Goal: Task Accomplishment & Management: Manage account settings

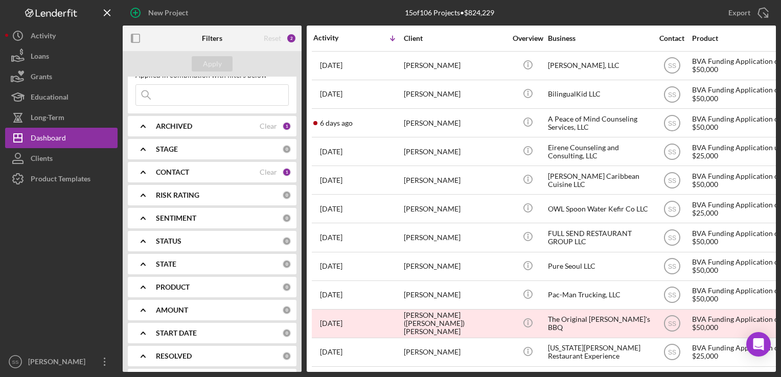
scroll to position [35, 0]
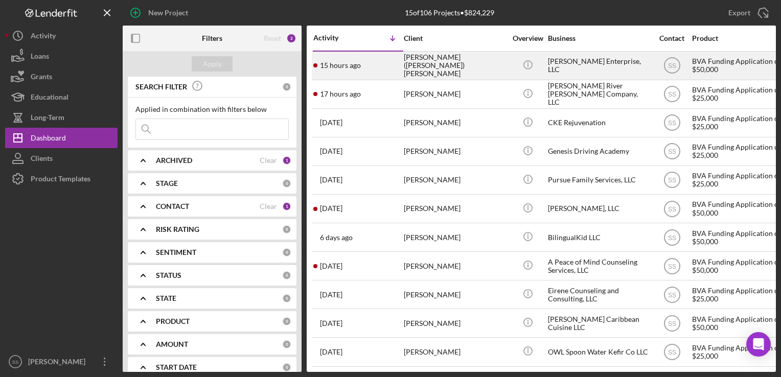
click at [386, 68] on div "15 hours ago [PERSON_NAME] ([PERSON_NAME]) [PERSON_NAME]" at bounding box center [357, 65] width 89 height 27
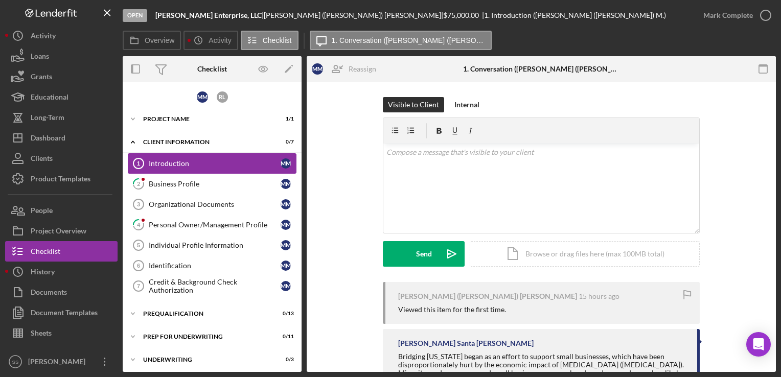
click at [237, 161] on div "Introduction" at bounding box center [215, 163] width 132 height 8
click at [204, 128] on div "Icon/Expander Project Name 1 / 1" at bounding box center [212, 119] width 179 height 20
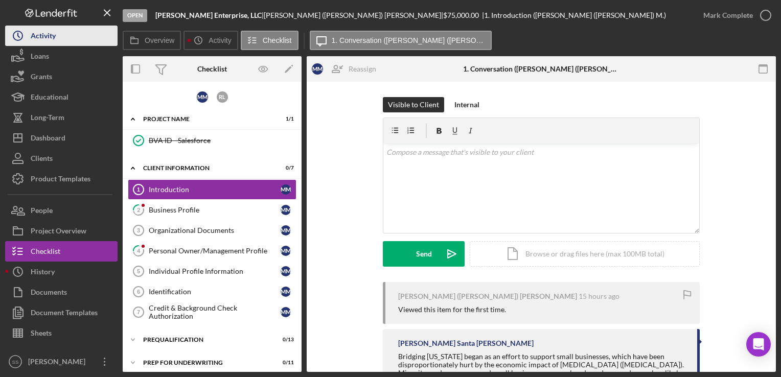
click at [40, 35] on div "Activity" at bounding box center [43, 37] width 25 height 23
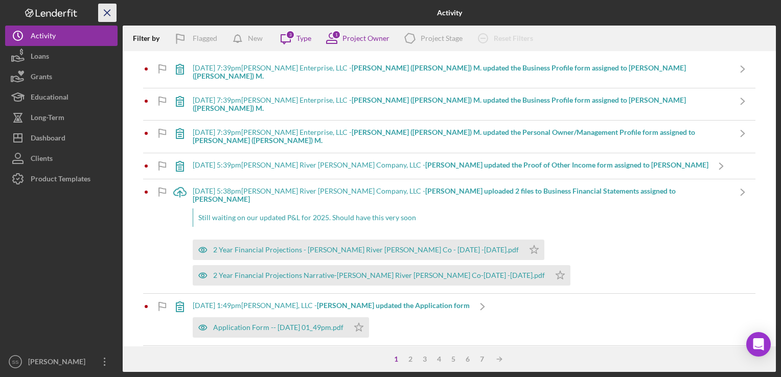
click at [101, 12] on icon "Icon/Menu Close" at bounding box center [107, 13] width 23 height 23
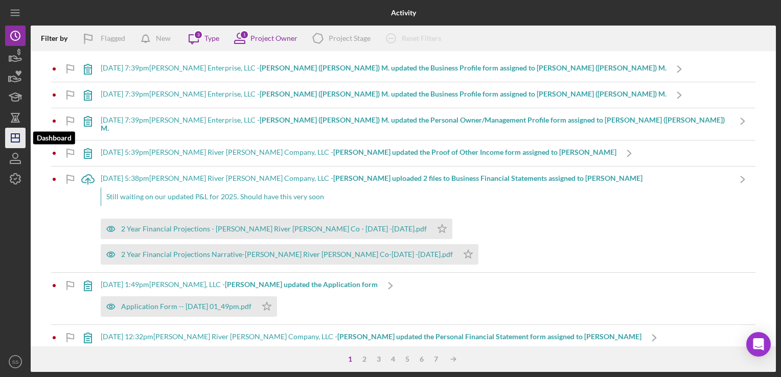
click at [10, 128] on icon "Icon/Dashboard" at bounding box center [16, 138] width 26 height 26
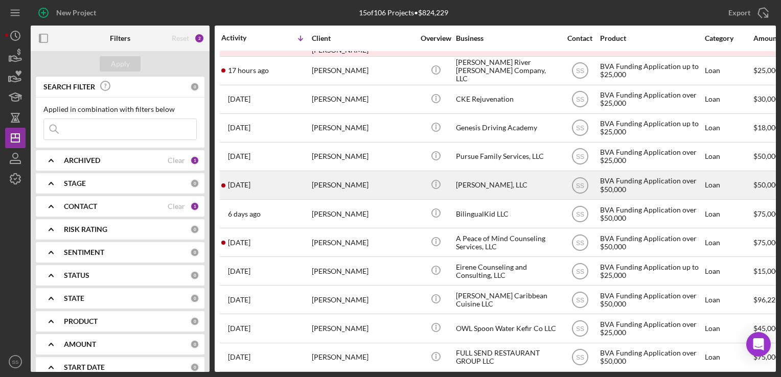
scroll to position [122, 0]
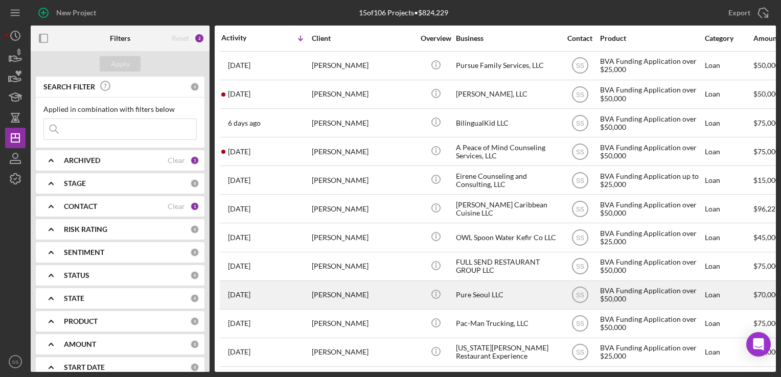
click at [315, 291] on div "[PERSON_NAME]" at bounding box center [363, 295] width 102 height 27
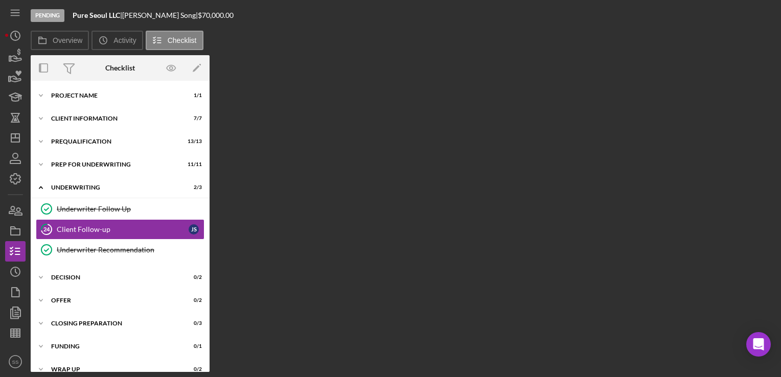
scroll to position [3, 0]
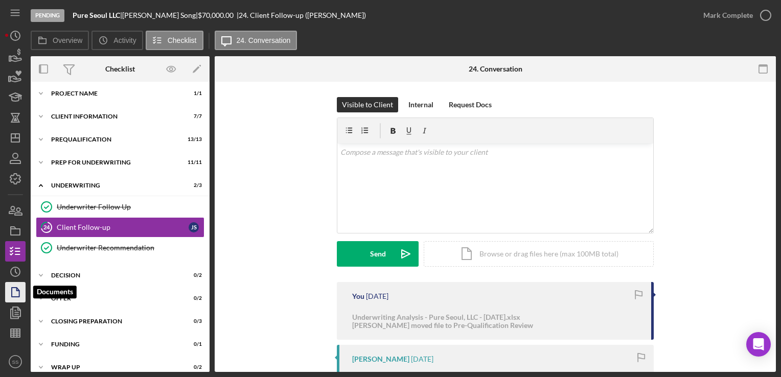
click at [15, 291] on icon "button" at bounding box center [16, 293] width 26 height 26
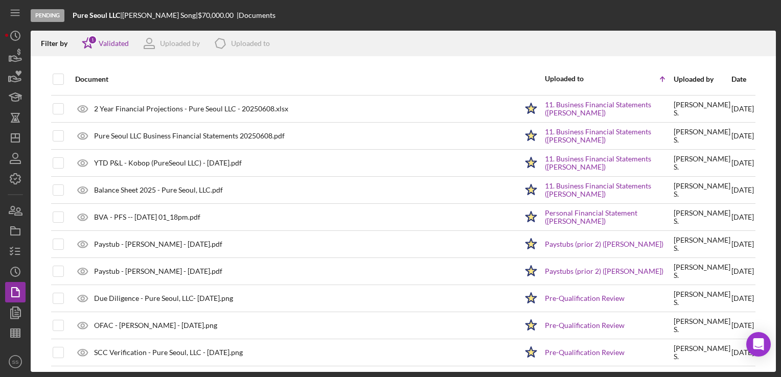
scroll to position [376, 0]
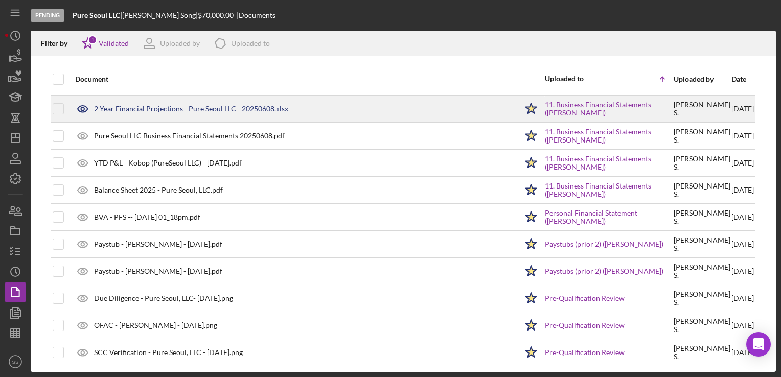
click at [208, 109] on div "2 Year Financial Projections - Pure Seoul LLC - 20250608.xlsx" at bounding box center [191, 109] width 194 height 8
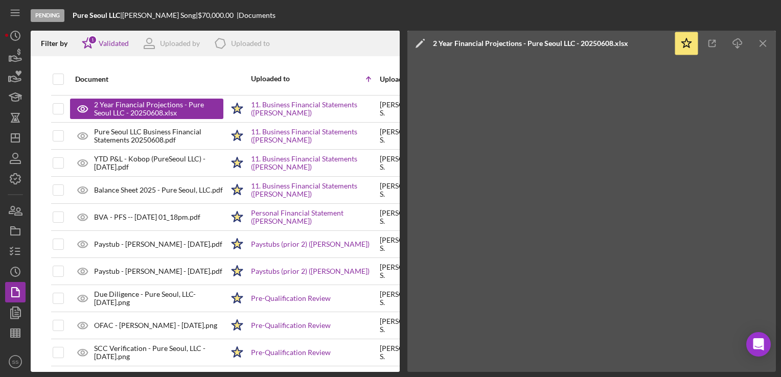
click at [563, 44] on div "2 Year Financial Projections - Pure Seoul LLC - 20250608.xlsx" at bounding box center [530, 43] width 195 height 8
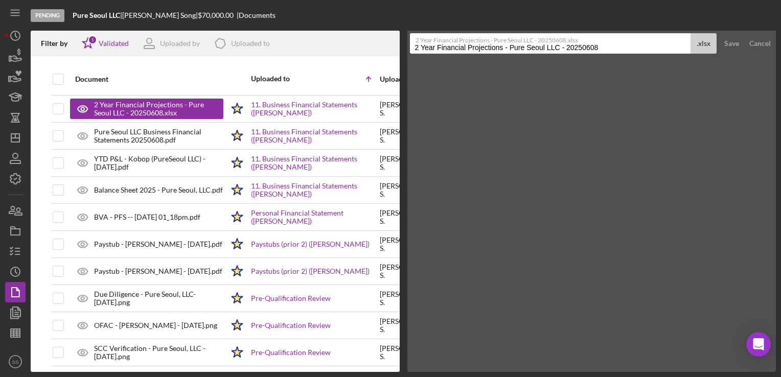
click at [562, 47] on input "2 Year Financial Projections - Pure Seoul LLC - 20250608" at bounding box center [550, 43] width 281 height 20
type input "2 Year Financial Projections - [GEOGRAPHIC_DATA], LLC - 20250608"
click at [737, 46] on div "Save" at bounding box center [731, 43] width 15 height 20
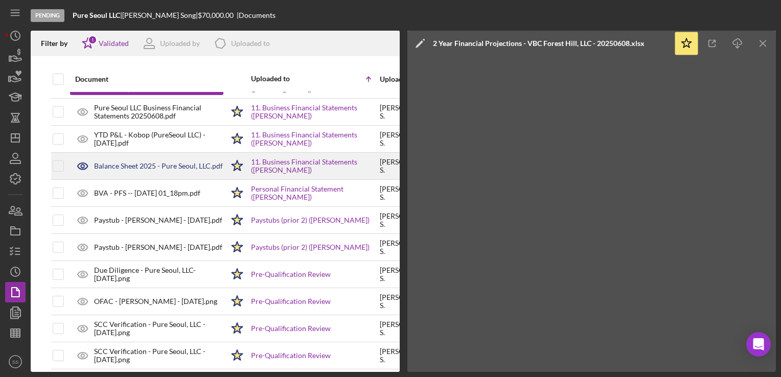
scroll to position [401, 0]
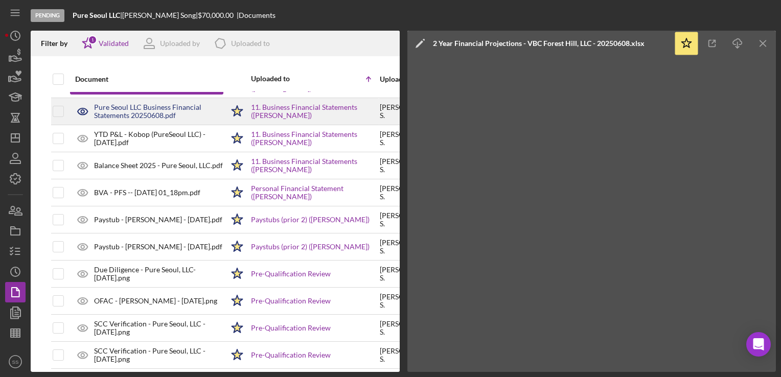
click at [137, 116] on div "Pure Seoul LLC Business Financial Statements 20250608.pdf" at bounding box center [158, 111] width 129 height 16
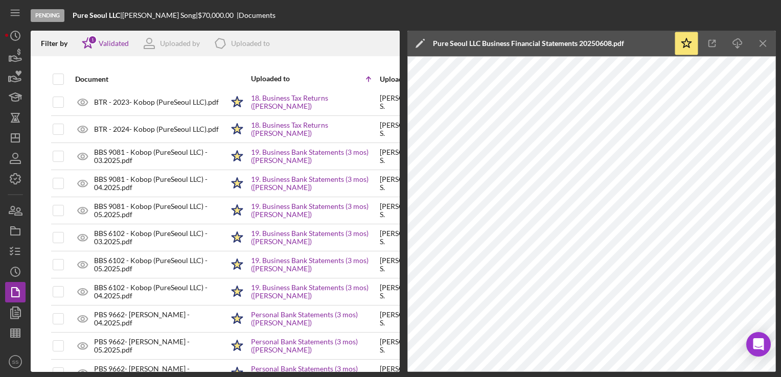
scroll to position [924, 0]
click at [6, 140] on icon "Icon/Dashboard" at bounding box center [16, 138] width 26 height 26
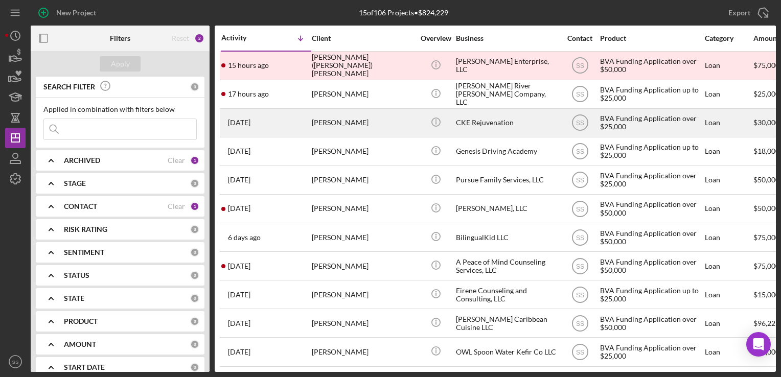
click at [326, 123] on div "[PERSON_NAME]" at bounding box center [363, 122] width 102 height 27
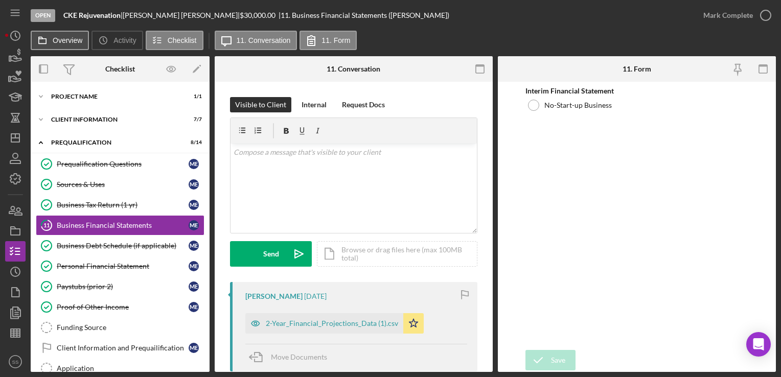
click at [63, 38] on label "Overview" at bounding box center [68, 40] width 30 height 8
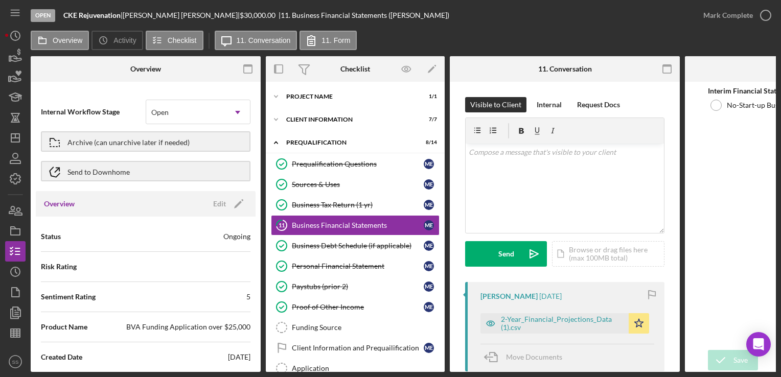
scroll to position [2, 0]
click at [233, 208] on icon "Icon/Edit" at bounding box center [239, 202] width 26 height 26
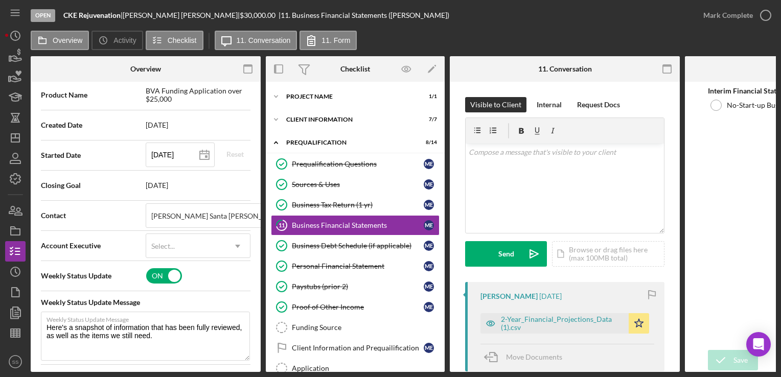
scroll to position [231, 0]
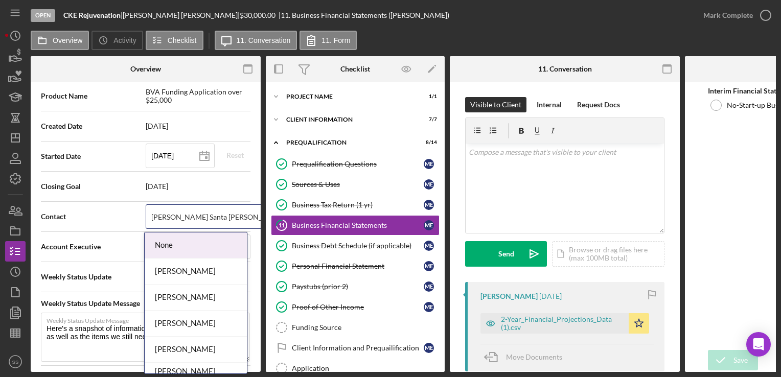
click at [266, 217] on icon "Icon/Dropdown Arrow" at bounding box center [278, 217] width 25 height 25
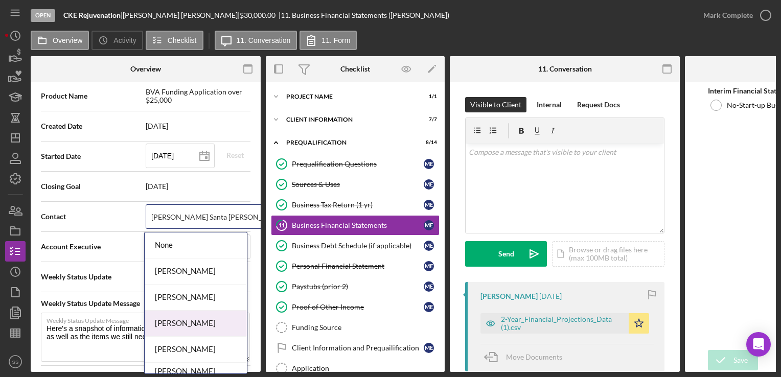
click at [183, 324] on div "[PERSON_NAME]" at bounding box center [196, 324] width 102 height 26
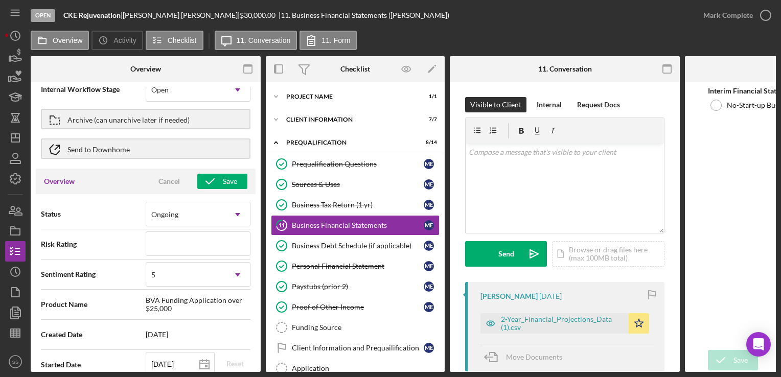
scroll to position [18, 0]
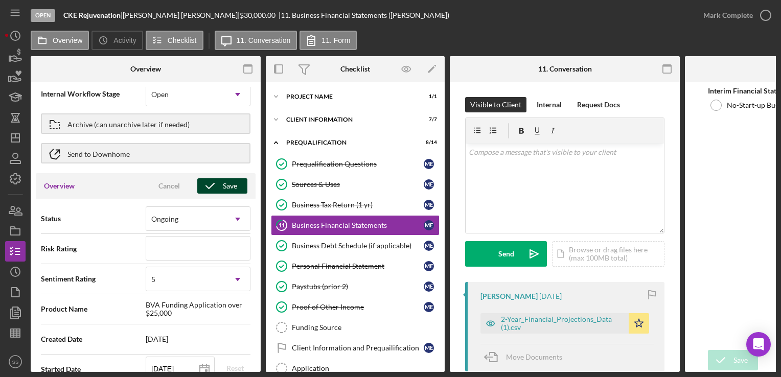
click at [223, 189] on div "Save" at bounding box center [230, 185] width 14 height 15
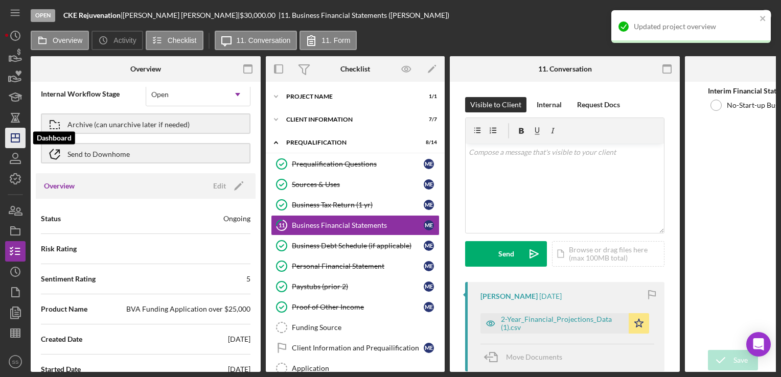
click at [15, 136] on line "button" at bounding box center [15, 136] width 0 height 4
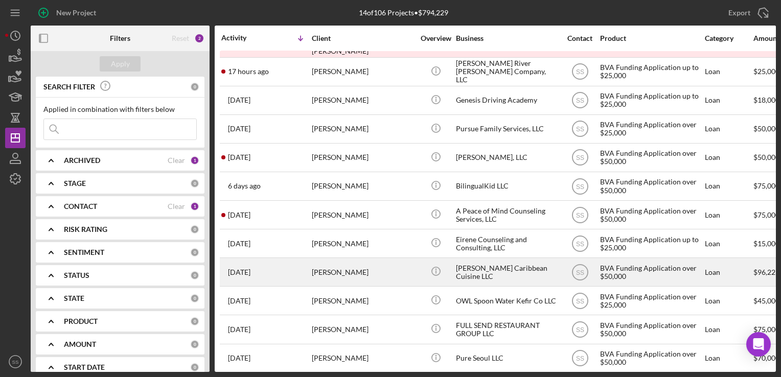
scroll to position [22, 0]
click at [333, 280] on div "[PERSON_NAME]" at bounding box center [363, 272] width 102 height 27
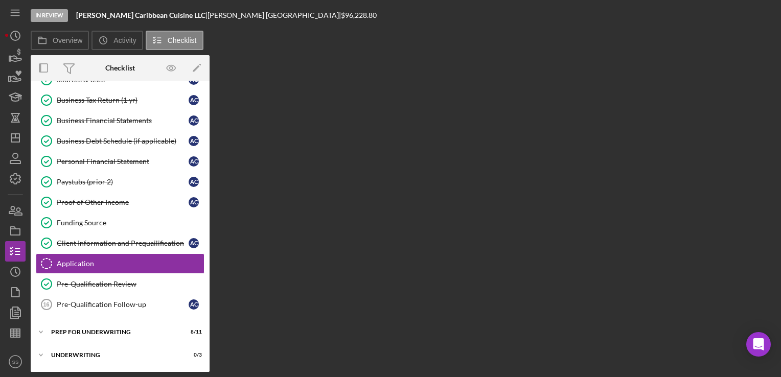
scroll to position [139, 0]
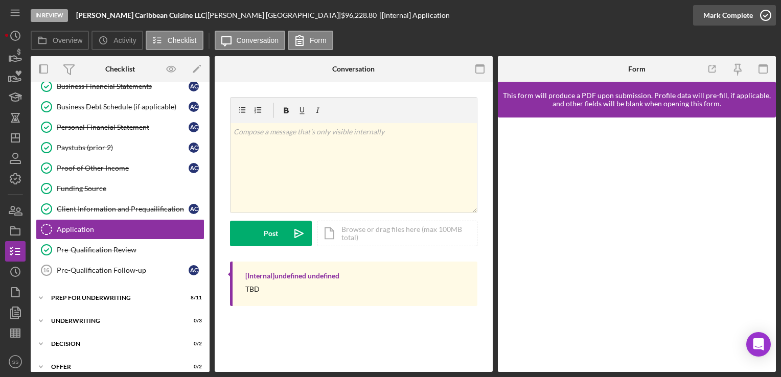
drag, startPoint x: 131, startPoint y: 228, endPoint x: 731, endPoint y: 17, distance: 636.0
click at [731, 17] on div "Mark Complete" at bounding box center [728, 15] width 50 height 20
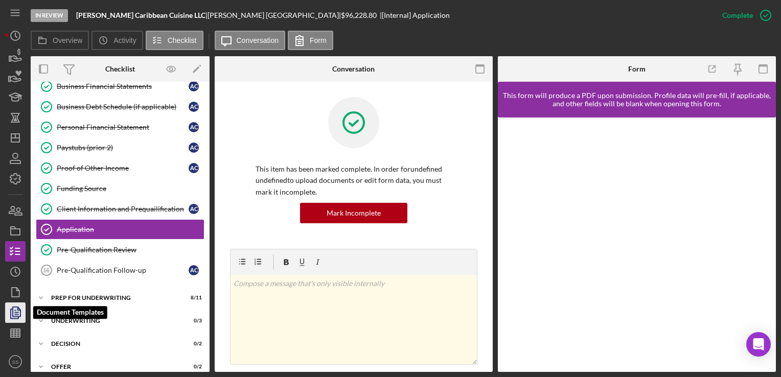
click at [15, 304] on icon "button" at bounding box center [16, 313] width 26 height 26
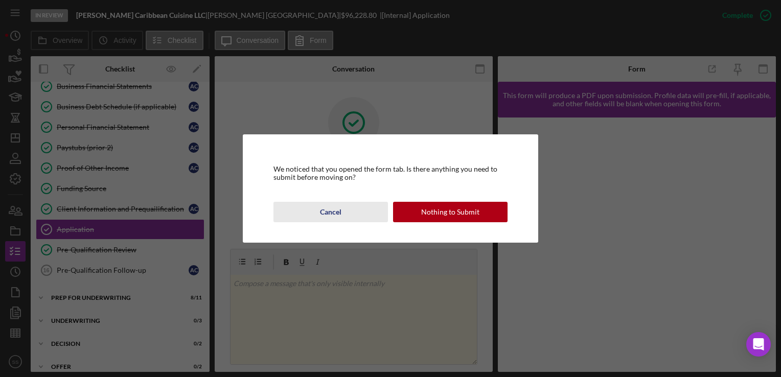
click at [321, 210] on div "Cancel" at bounding box center [330, 212] width 21 height 20
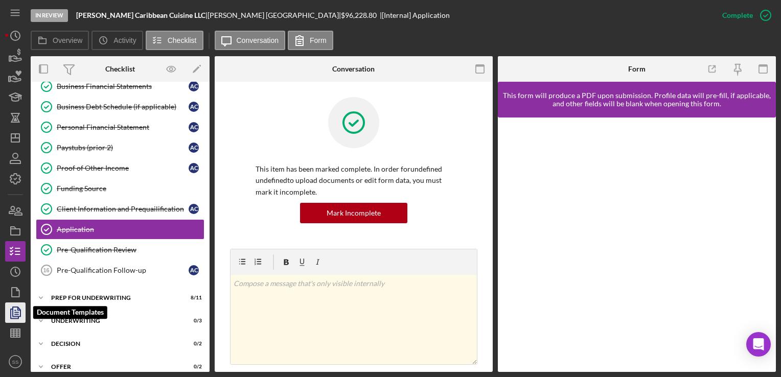
click at [14, 315] on icon "button" at bounding box center [16, 313] width 26 height 26
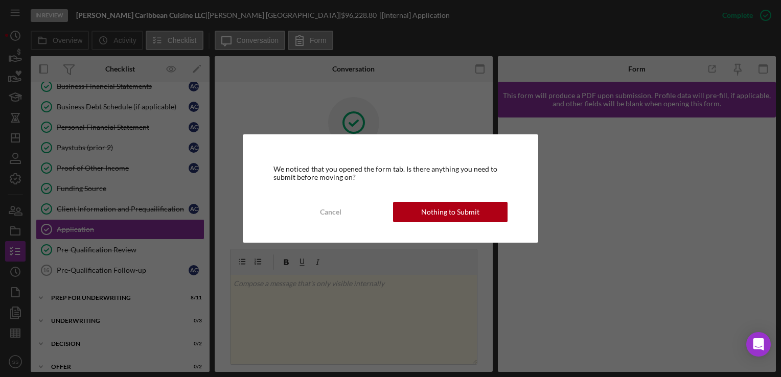
click at [461, 226] on div "We noticed that you opened the form tab. Is there anything you need to submit b…" at bounding box center [390, 188] width 295 height 108
click at [460, 220] on div "Nothing to Submit" at bounding box center [450, 212] width 58 height 20
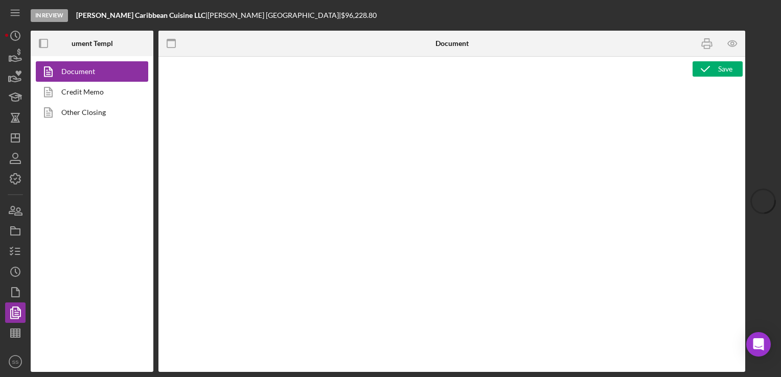
type textarea "<div style="font-family: Lato, sans-serif; font-size: 14px; margin-bottom: 20px…"
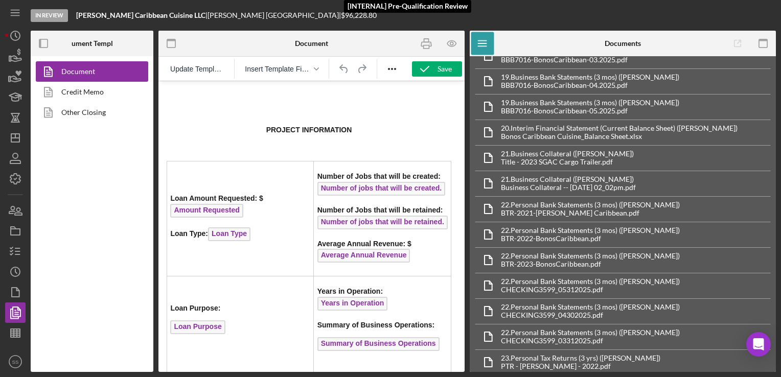
scroll to position [758, 0]
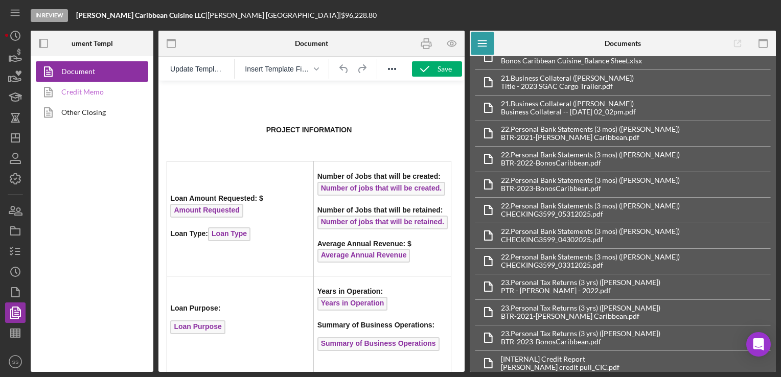
click at [65, 90] on link "Credit Memo" at bounding box center [89, 92] width 107 height 20
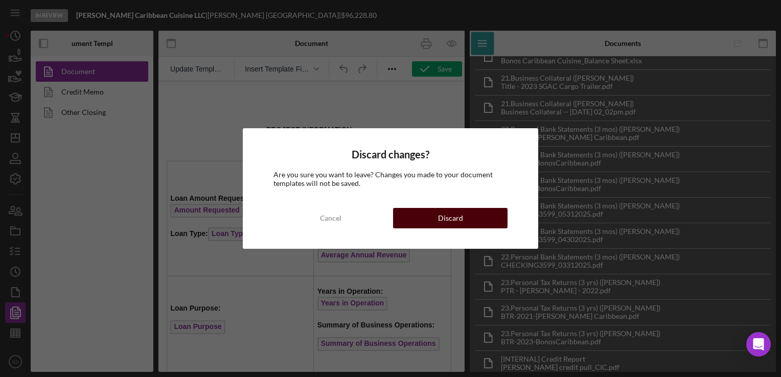
click at [433, 216] on button "Discard" at bounding box center [450, 218] width 114 height 20
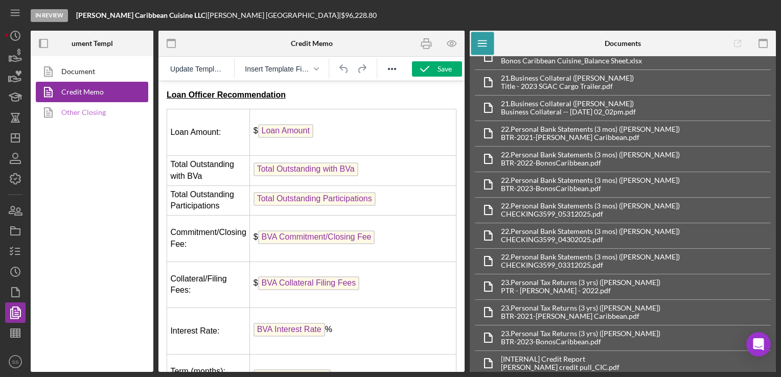
click at [88, 109] on link "Other Closing" at bounding box center [89, 112] width 107 height 20
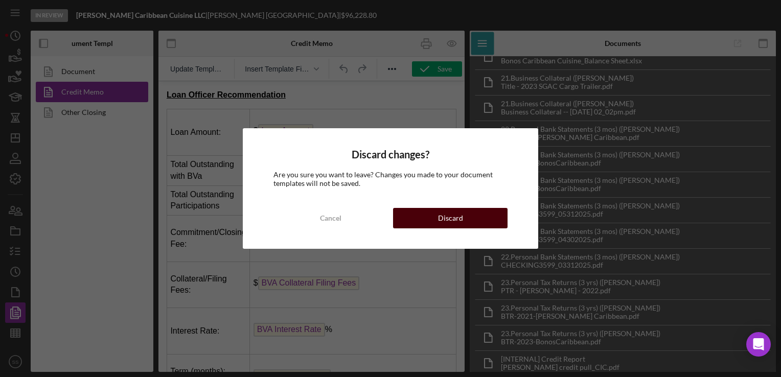
click at [485, 219] on button "Discard" at bounding box center [450, 218] width 114 height 20
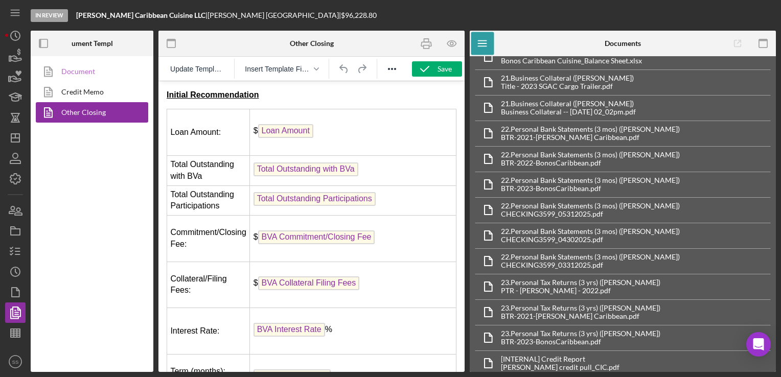
click at [79, 76] on link "Document" at bounding box center [89, 71] width 107 height 20
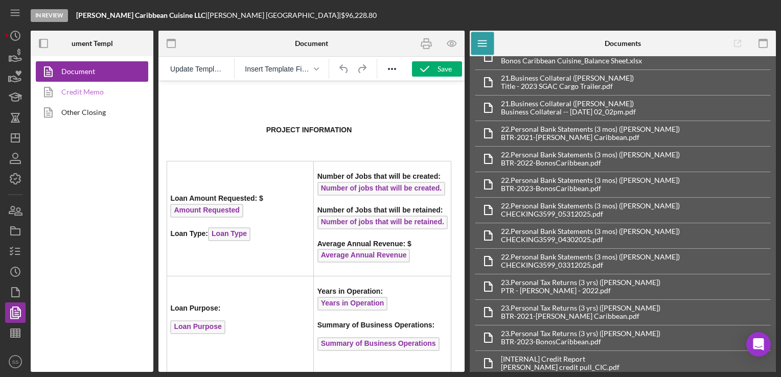
click at [75, 91] on link "Credit Memo" at bounding box center [89, 92] width 107 height 20
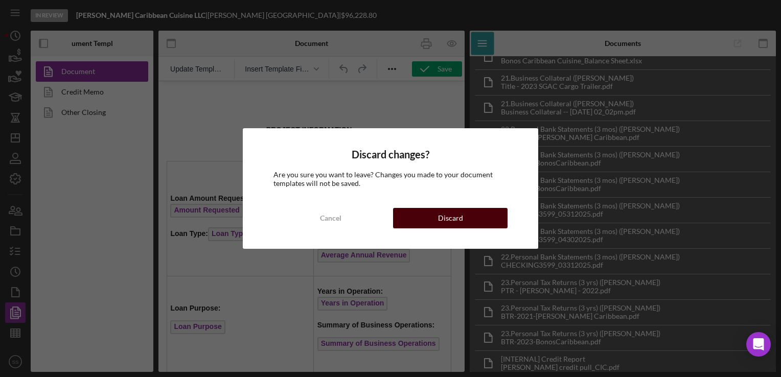
click at [486, 218] on button "Discard" at bounding box center [450, 218] width 114 height 20
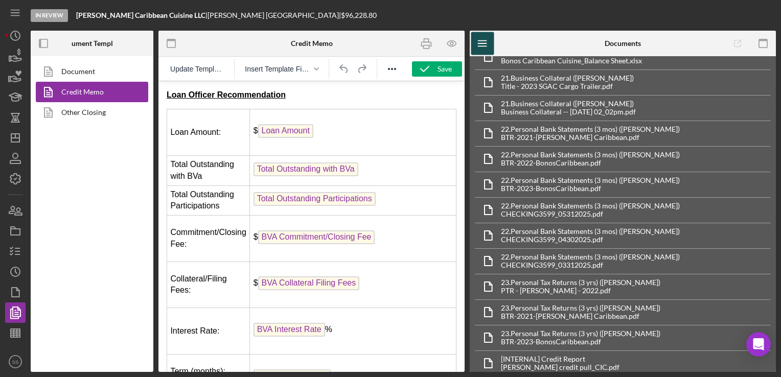
click at [484, 41] on line "button" at bounding box center [482, 41] width 8 height 0
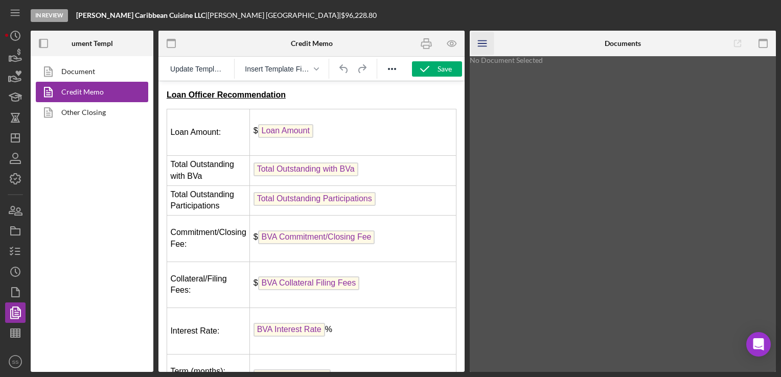
click at [484, 41] on line "button" at bounding box center [482, 41] width 8 height 0
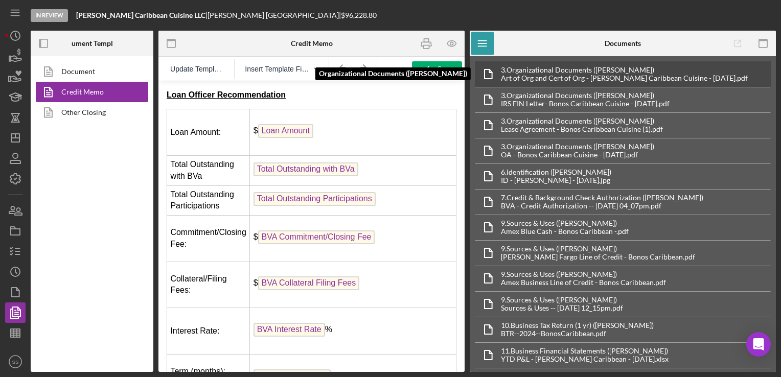
click at [523, 74] on div "Art of Org and Cert of Org - [PERSON_NAME] Caribbean Cuisine - [DATE].pdf" at bounding box center [624, 78] width 247 height 8
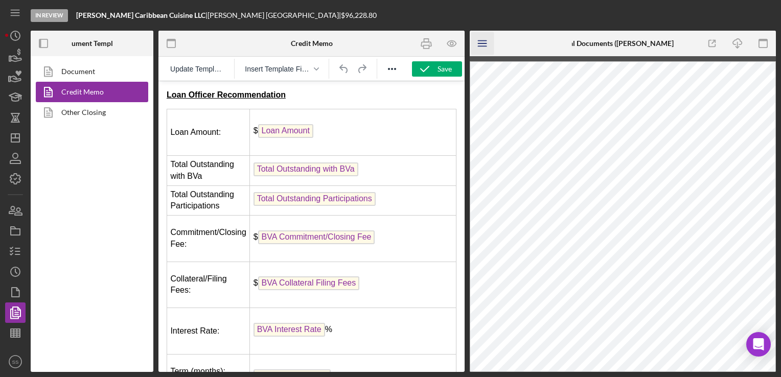
click at [479, 42] on icon "Icon/Menu" at bounding box center [482, 43] width 23 height 23
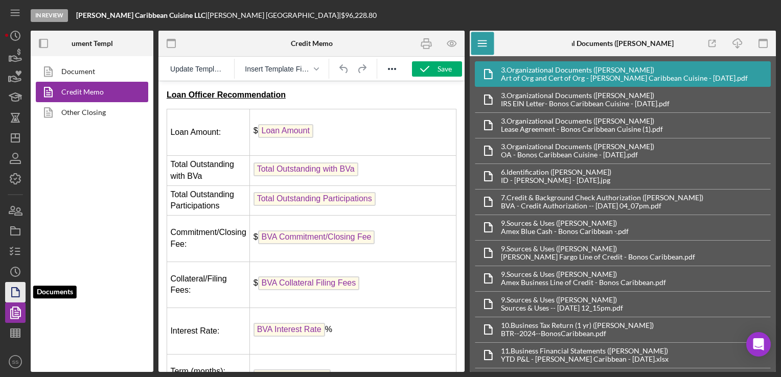
click at [14, 295] on icon "button" at bounding box center [16, 293] width 26 height 26
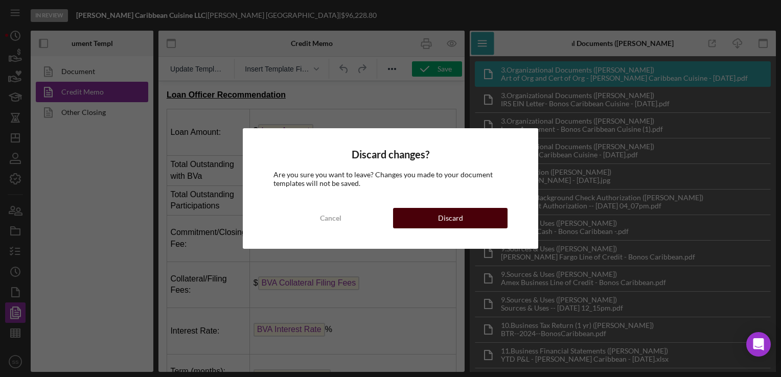
click at [456, 215] on div "Discard" at bounding box center [450, 218] width 25 height 20
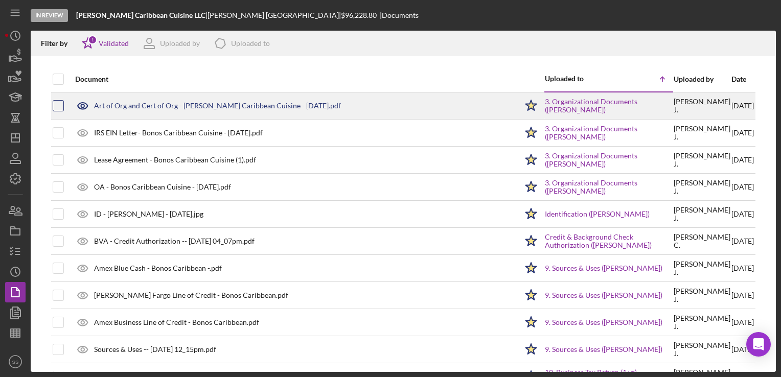
click at [55, 105] on input "checkbox" at bounding box center [58, 106] width 10 height 10
checkbox input "true"
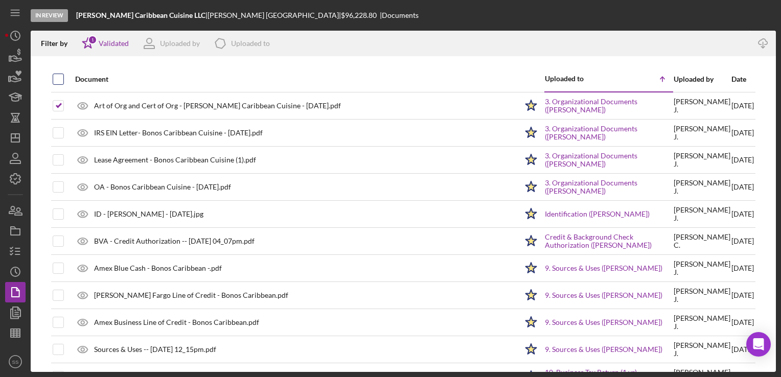
click at [55, 75] on input "checkbox" at bounding box center [58, 79] width 10 height 10
checkbox input "true"
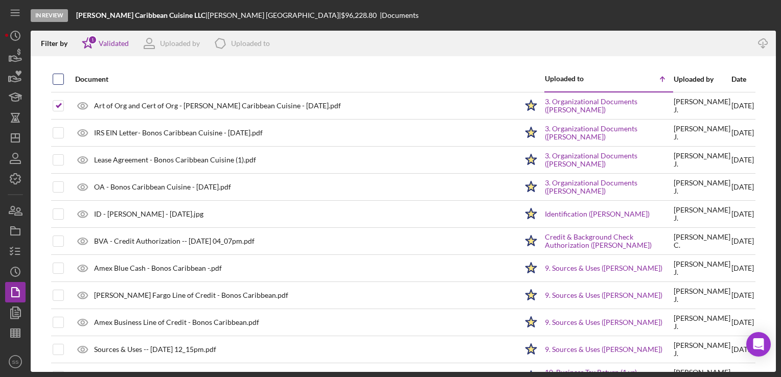
checkbox input "true"
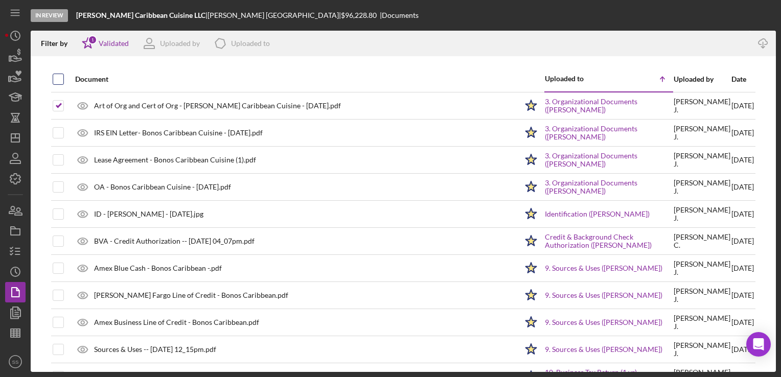
checkbox input "true"
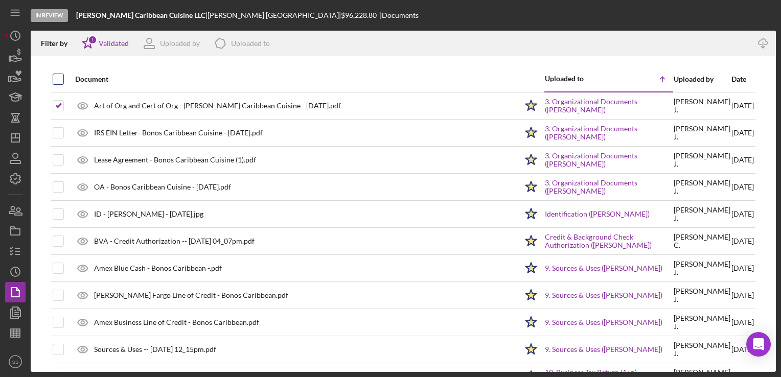
checkbox input "true"
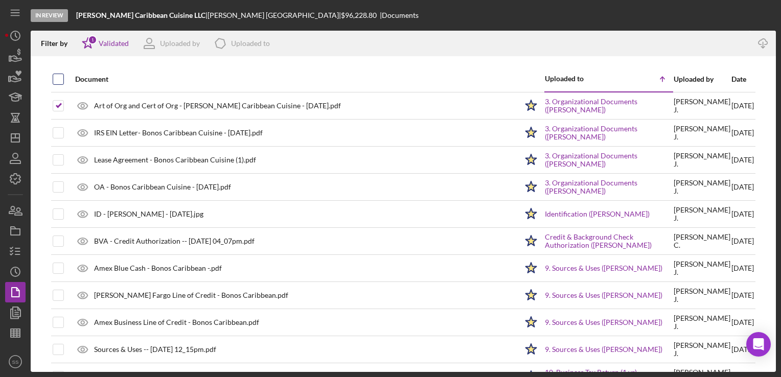
checkbox input "true"
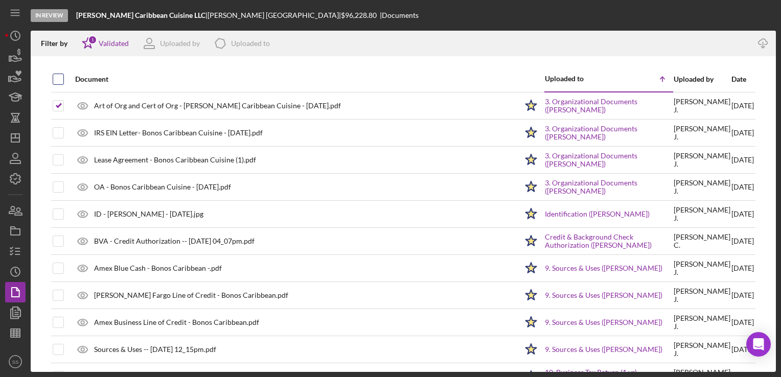
checkbox input "true"
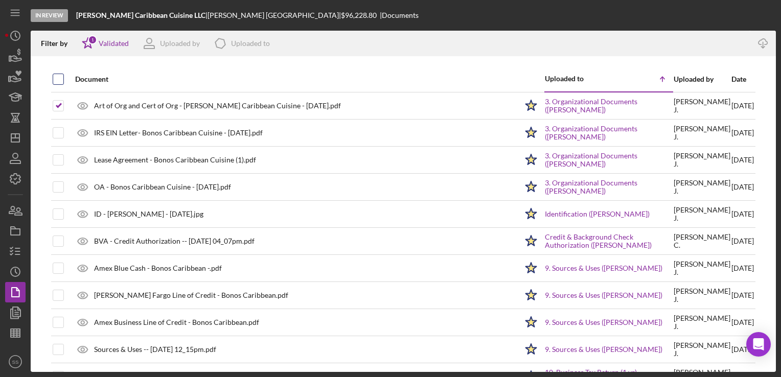
checkbox input "true"
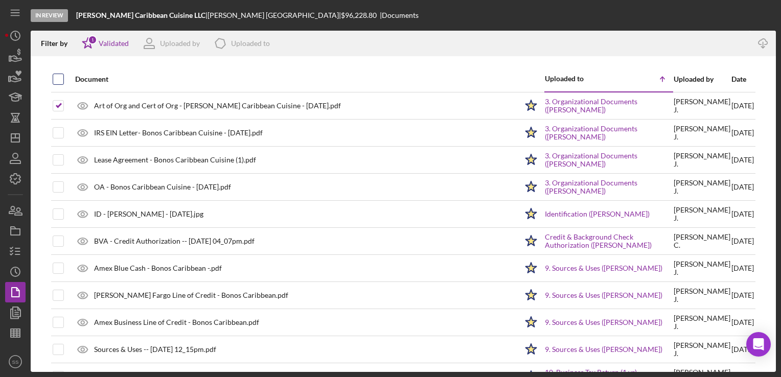
checkbox input "true"
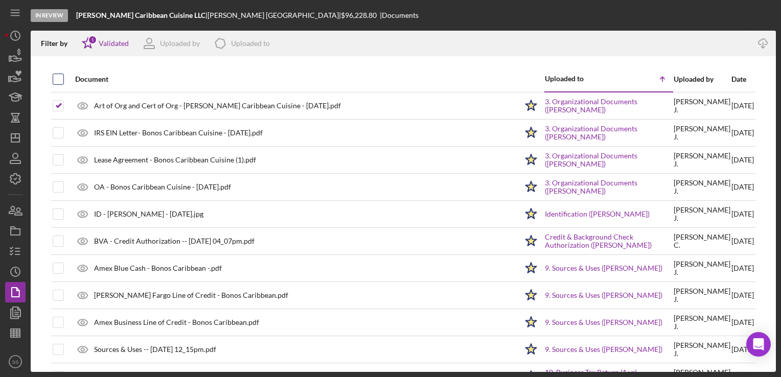
checkbox input "true"
click at [769, 39] on icon "Icon/Download" at bounding box center [763, 43] width 23 height 23
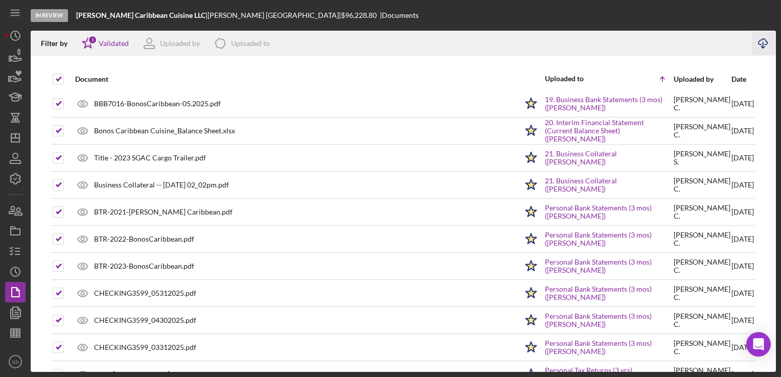
scroll to position [863, 0]
